Goal: Download file/media

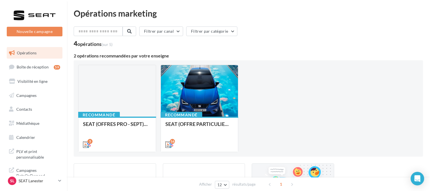
scroll to position [28, 0]
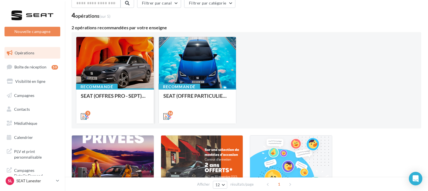
click at [123, 63] on div at bounding box center [114, 63] width 77 height 52
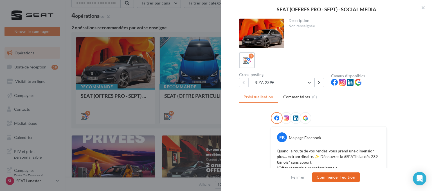
click at [334, 178] on button "Commencer l'édition" at bounding box center [336, 177] width 48 height 10
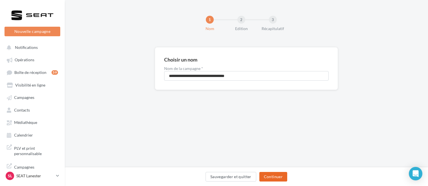
click at [268, 176] on button "Continuer" at bounding box center [273, 177] width 28 height 10
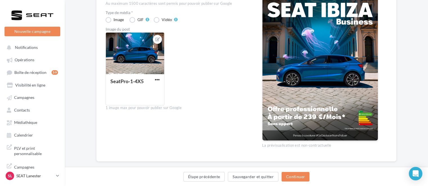
scroll to position [149, 0]
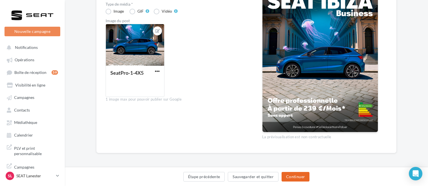
click at [291, 176] on button "Continuer" at bounding box center [295, 177] width 28 height 10
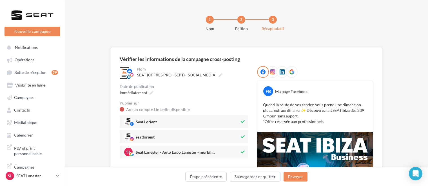
scroll to position [28, 0]
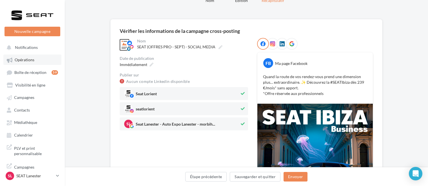
click at [28, 60] on span "Opérations" at bounding box center [25, 60] width 20 height 5
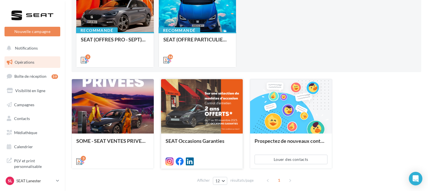
scroll to position [28, 0]
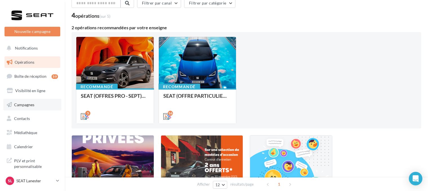
click at [26, 104] on span "Campagnes" at bounding box center [24, 104] width 20 height 5
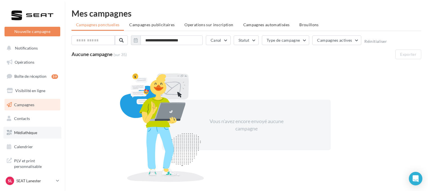
click at [37, 133] on link "Médiathèque" at bounding box center [32, 133] width 58 height 12
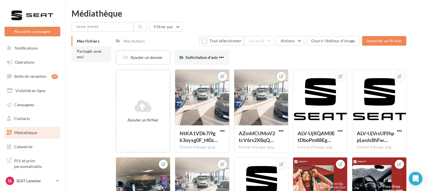
click at [104, 52] on li "Partagés avec moi" at bounding box center [91, 54] width 40 height 16
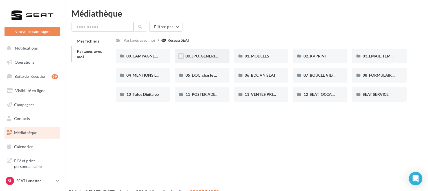
click at [203, 61] on div "00_JPO_GENERIQUE IBIZA ARONA" at bounding box center [202, 56] width 55 height 15
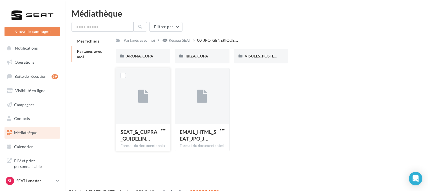
click at [162, 134] on div "SEAT_&_CUPRA_GUIDELIN…" at bounding box center [142, 135] width 45 height 15
click at [162, 131] on span "button" at bounding box center [163, 129] width 5 height 5
click at [150, 143] on button "Télécharger" at bounding box center [138, 140] width 56 height 15
click at [223, 133] on div "EMAIL_HTML_SEAT_JPO_J…" at bounding box center [201, 135] width 45 height 15
click at [220, 131] on span "button" at bounding box center [222, 129] width 5 height 5
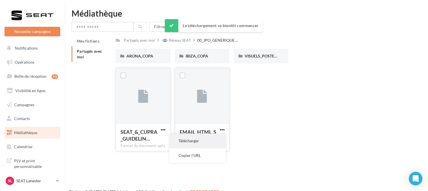
click at [212, 141] on button "Télécharger" at bounding box center [197, 140] width 56 height 15
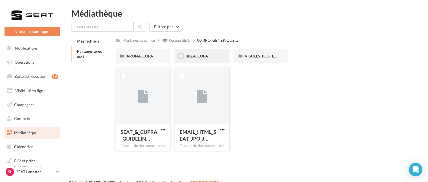
click at [213, 57] on div "IBIZA_COPA" at bounding box center [201, 56] width 33 height 6
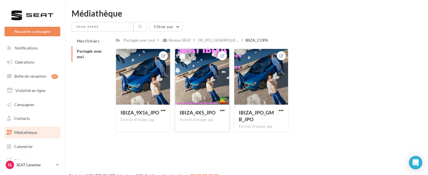
click at [221, 114] on div "IBIZA_4X5_JPO" at bounding box center [201, 113] width 45 height 8
click at [220, 112] on span "button" at bounding box center [222, 110] width 5 height 5
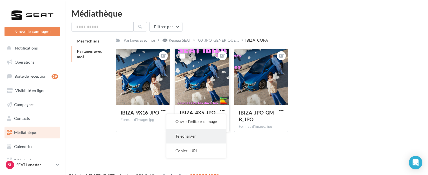
click at [211, 134] on button "Télécharger" at bounding box center [195, 136] width 59 height 15
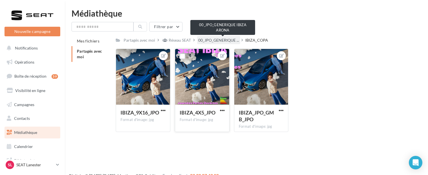
click at [208, 42] on span "00_JPO_GENERIQUE ..." at bounding box center [218, 40] width 41 height 6
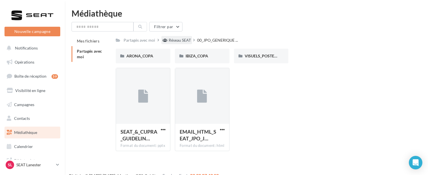
click at [175, 41] on div "Réseau SEAT" at bounding box center [180, 40] width 22 height 6
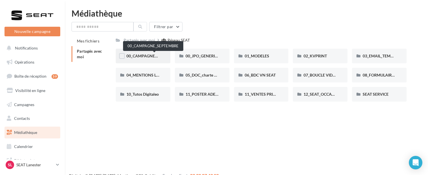
click at [144, 54] on span "00_CAMPAGNE_SEPTEMBRE" at bounding box center [152, 55] width 53 height 5
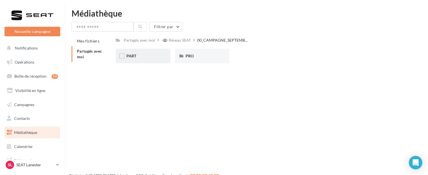
click at [147, 60] on div "PART" at bounding box center [143, 56] width 55 height 15
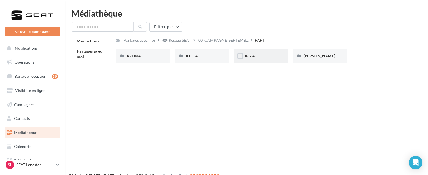
click at [244, 58] on div "IBIZA" at bounding box center [261, 56] width 55 height 15
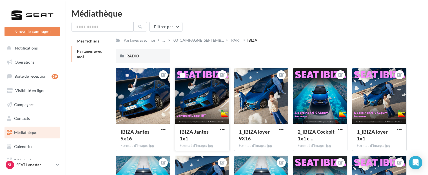
click at [222, 132] on button "button" at bounding box center [222, 130] width 7 height 6
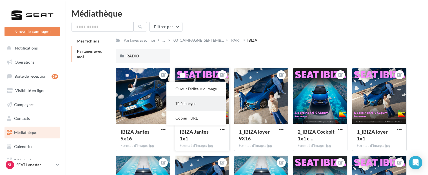
click at [209, 103] on button "Télécharger" at bounding box center [195, 103] width 59 height 15
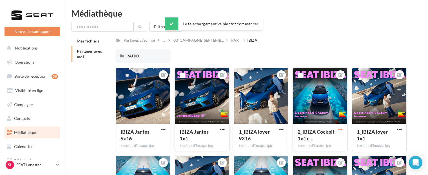
click at [342, 130] on span "button" at bounding box center [340, 129] width 5 height 5
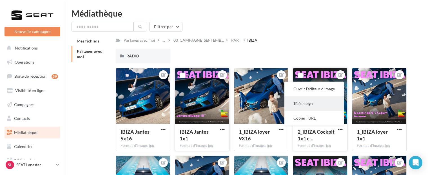
click at [321, 100] on button "Télécharger" at bounding box center [313, 103] width 59 height 15
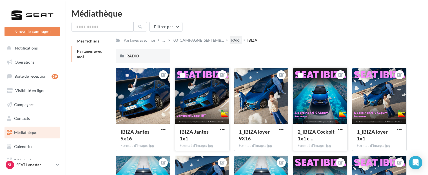
click at [242, 43] on div "PART" at bounding box center [236, 40] width 12 height 8
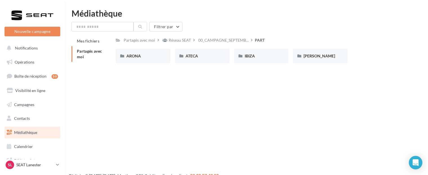
click at [242, 43] on div "00_CAMPAGNE_SEPTEMB..." at bounding box center [223, 40] width 53 height 8
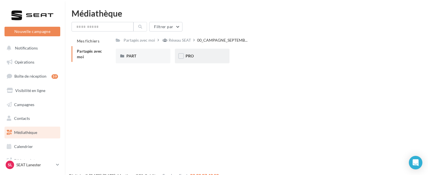
click at [208, 50] on div "PRO" at bounding box center [202, 56] width 55 height 15
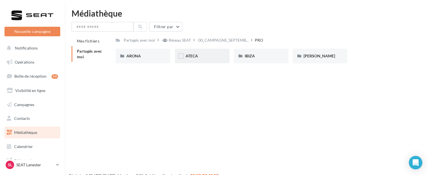
click at [205, 53] on div "ATECA" at bounding box center [202, 56] width 55 height 15
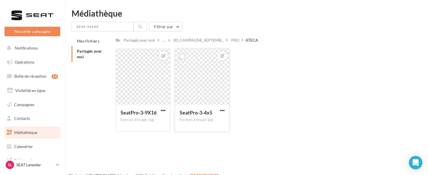
click at [221, 114] on div "SeatPro-3-4x5" at bounding box center [201, 113] width 45 height 8
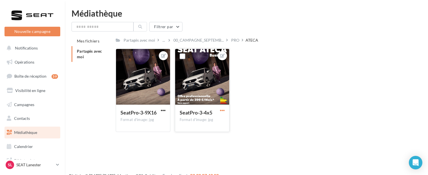
click at [221, 109] on span "button" at bounding box center [222, 110] width 5 height 5
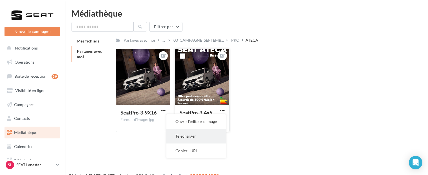
click at [200, 136] on button "Télécharger" at bounding box center [195, 136] width 59 height 15
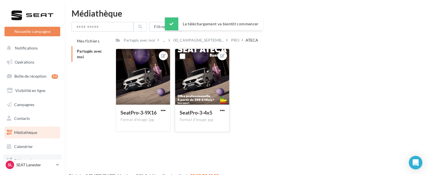
scroll to position [25, 0]
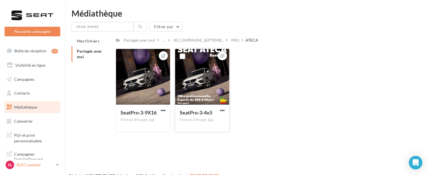
click at [41, 164] on p "SEAT Lanester" at bounding box center [34, 165] width 37 height 6
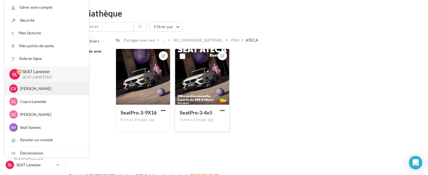
click at [34, 91] on p "[PERSON_NAME]" at bounding box center [51, 89] width 62 height 6
